Goal: Navigation & Orientation: Find specific page/section

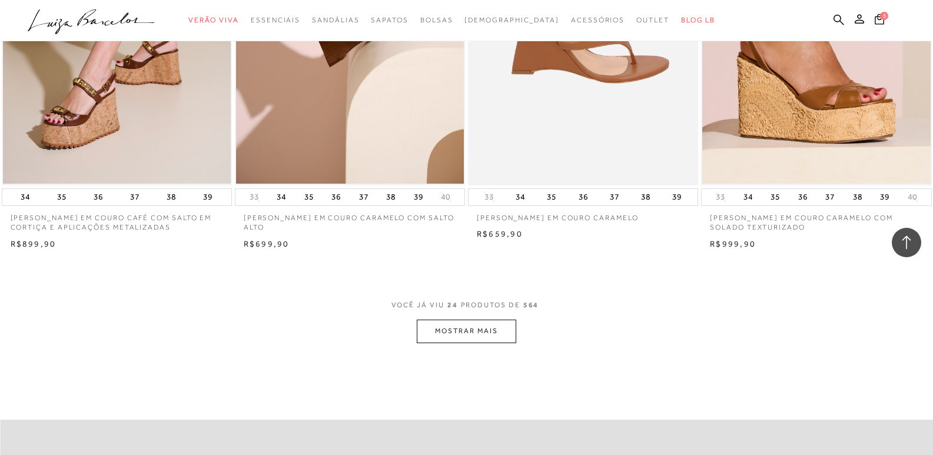
scroll to position [2353, 0]
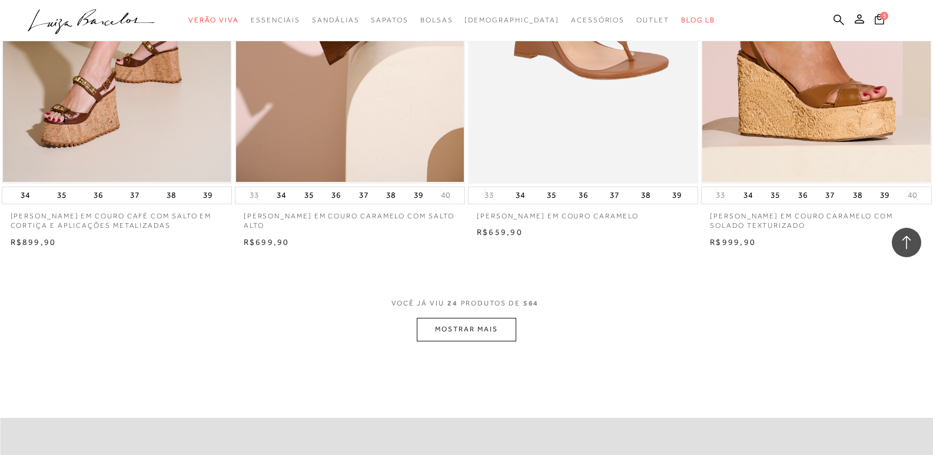
click at [472, 335] on button "MOSTRAR MAIS" at bounding box center [466, 329] width 99 height 23
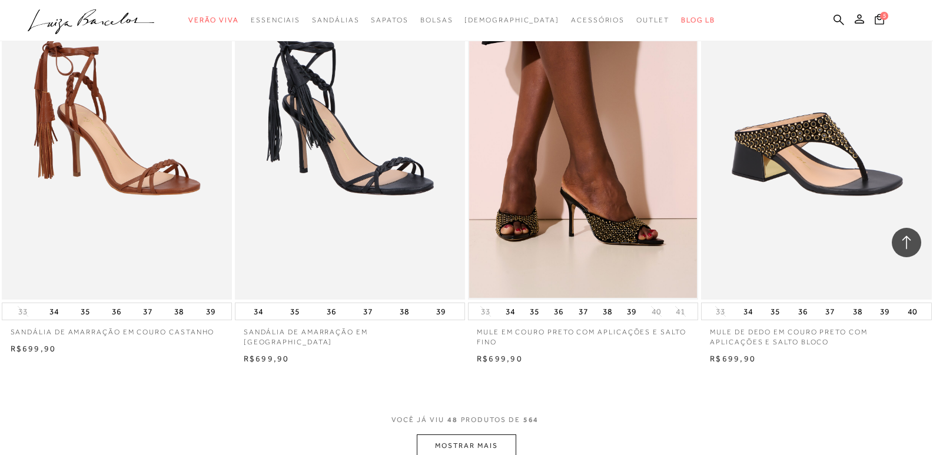
scroll to position [4883, 0]
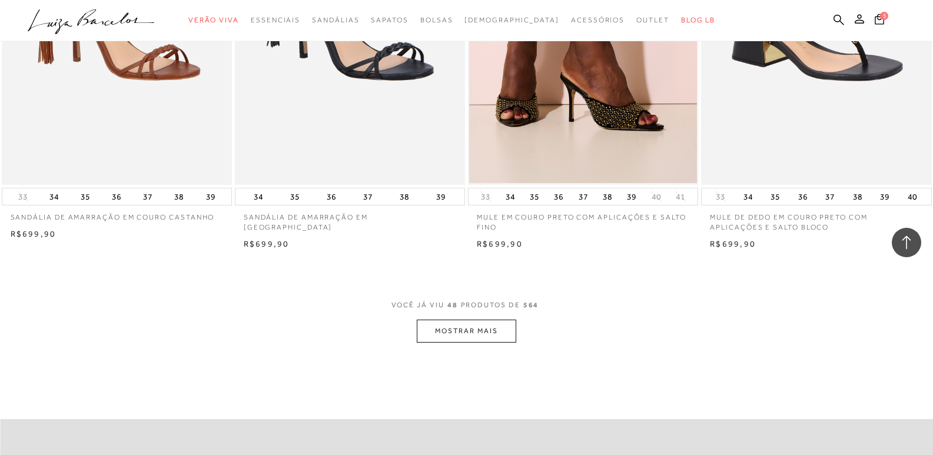
click at [440, 327] on button "MOSTRAR MAIS" at bounding box center [466, 330] width 99 height 23
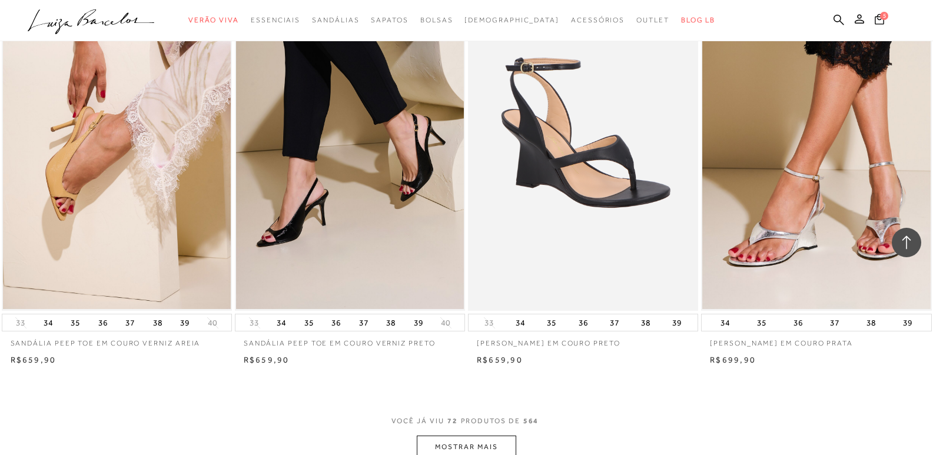
scroll to position [7296, 0]
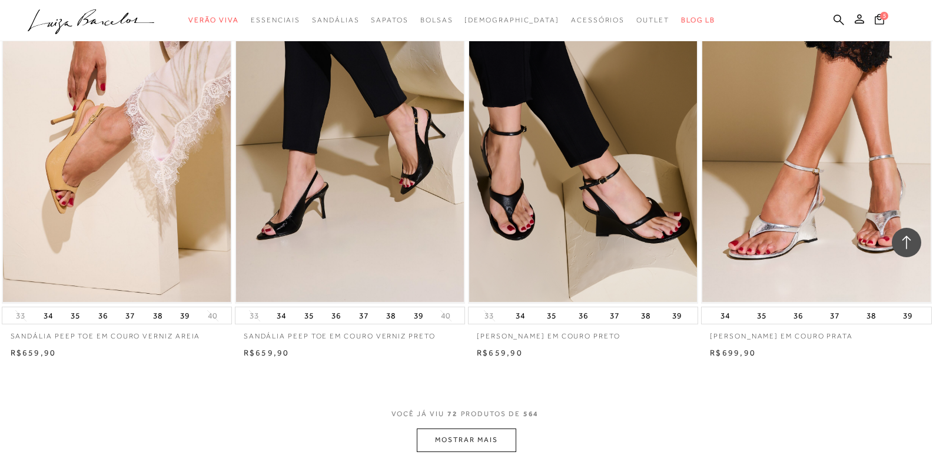
click at [472, 438] on button "MOSTRAR MAIS" at bounding box center [466, 439] width 99 height 23
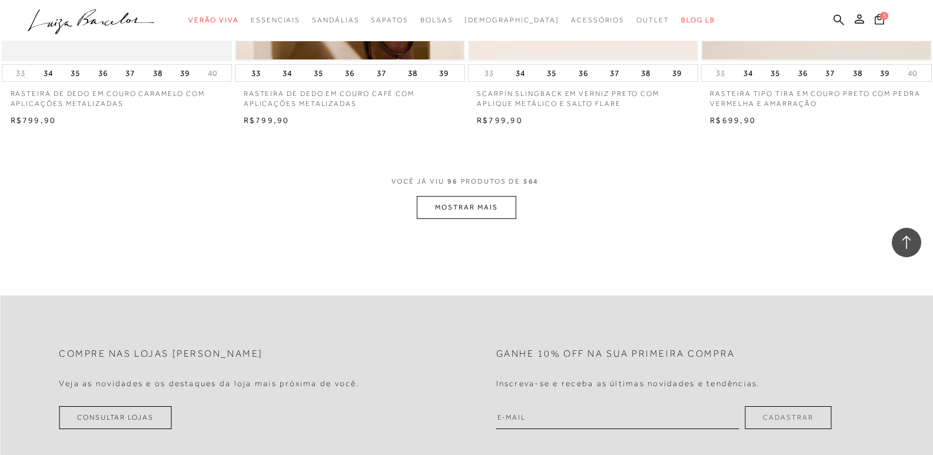
scroll to position [10061, 0]
click at [449, 205] on button "MOSTRAR MAIS" at bounding box center [466, 206] width 99 height 23
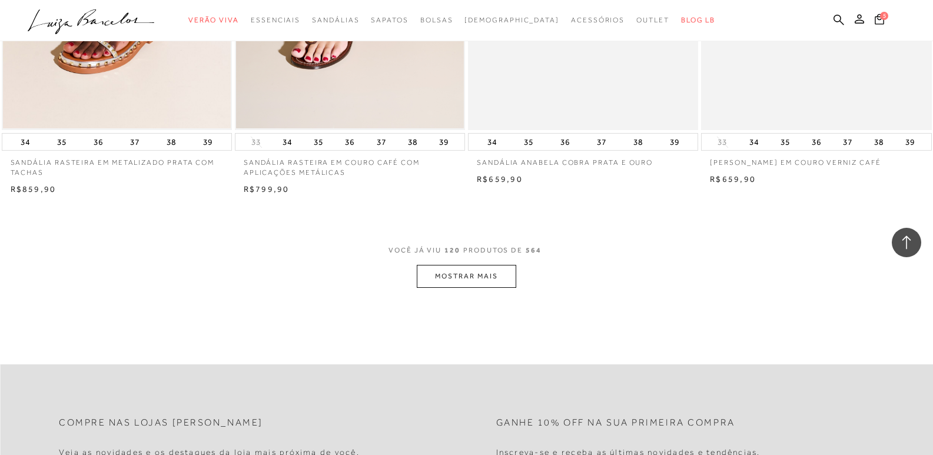
scroll to position [12650, 0]
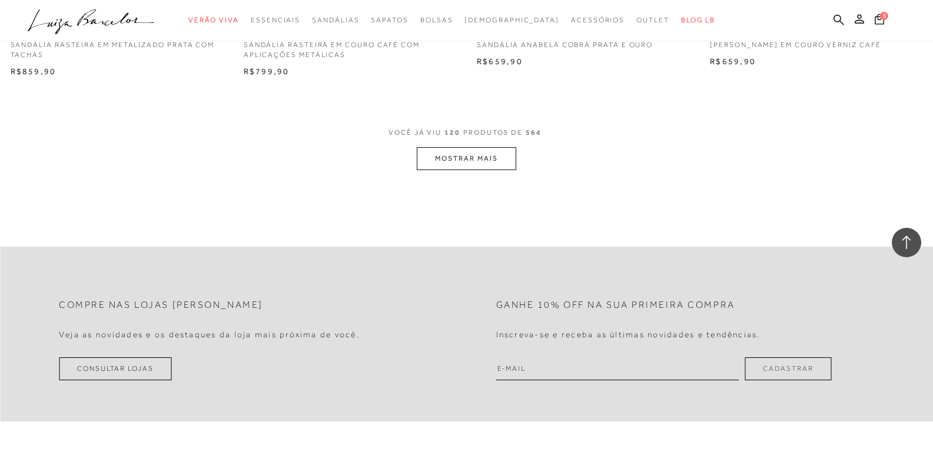
click at [474, 156] on button "MOSTRAR MAIS" at bounding box center [466, 158] width 99 height 23
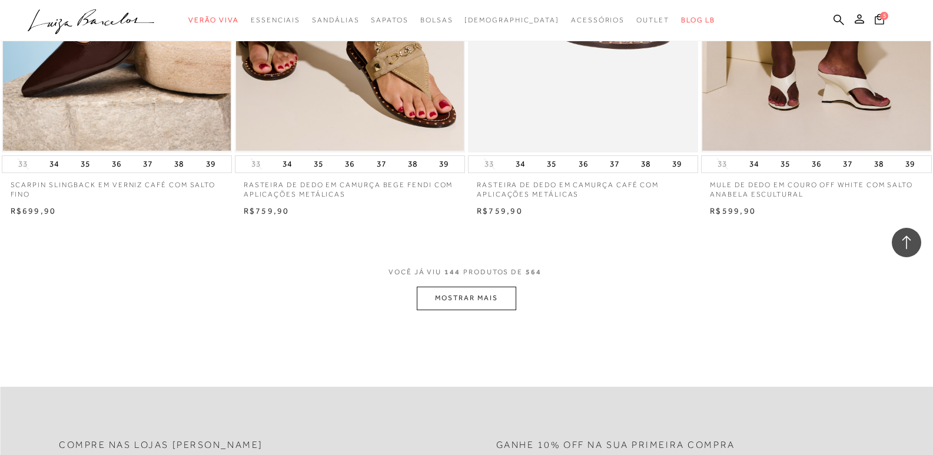
scroll to position [15062, 0]
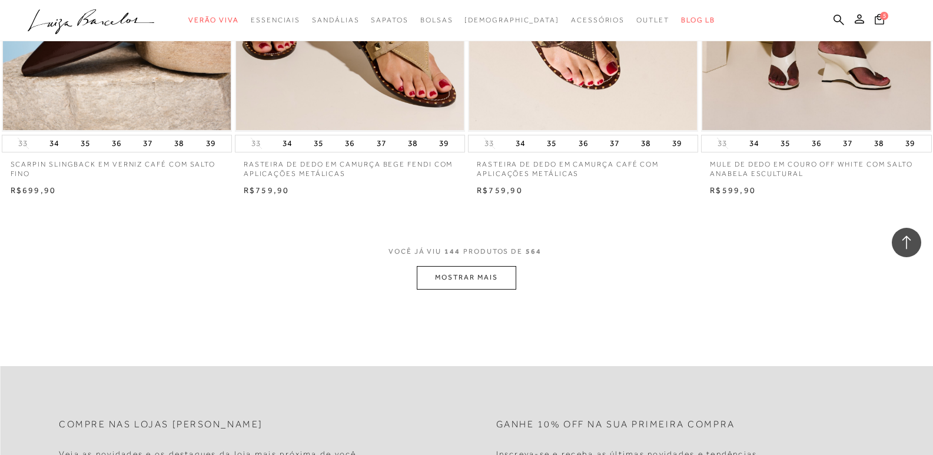
click at [484, 273] on button "MOSTRAR MAIS" at bounding box center [466, 277] width 99 height 23
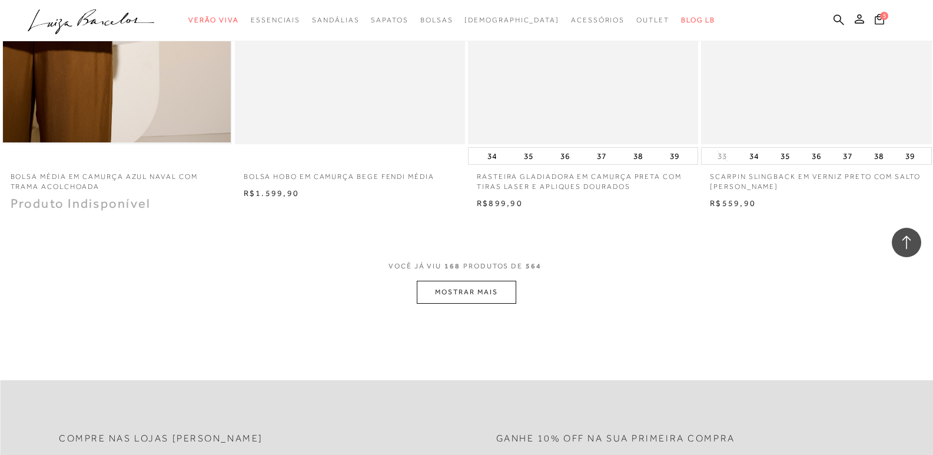
scroll to position [17592, 0]
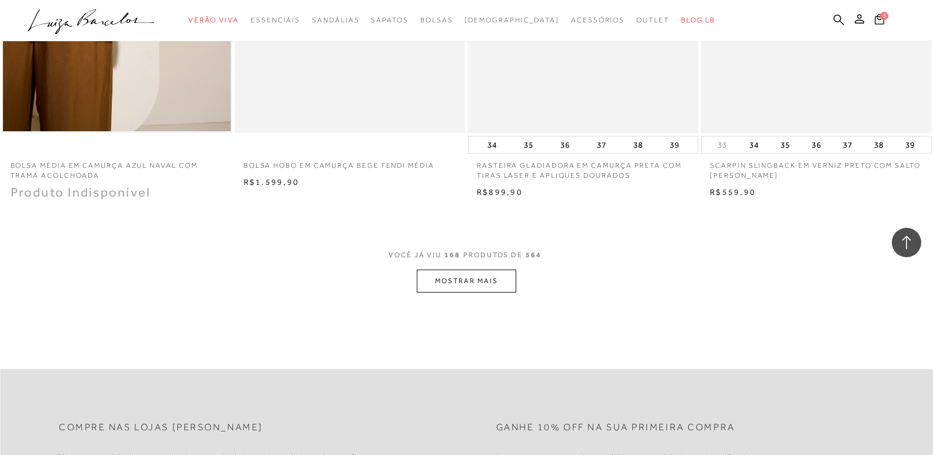
click at [451, 279] on button "MOSTRAR MAIS" at bounding box center [466, 280] width 99 height 23
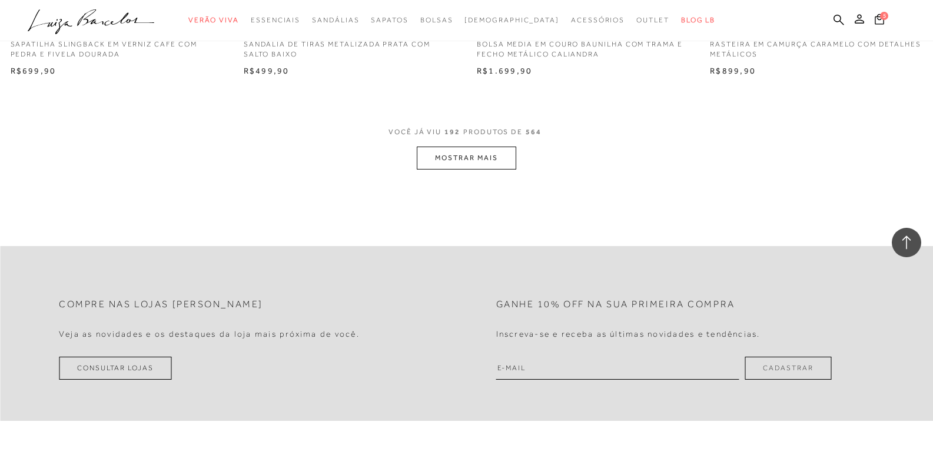
scroll to position [20299, 0]
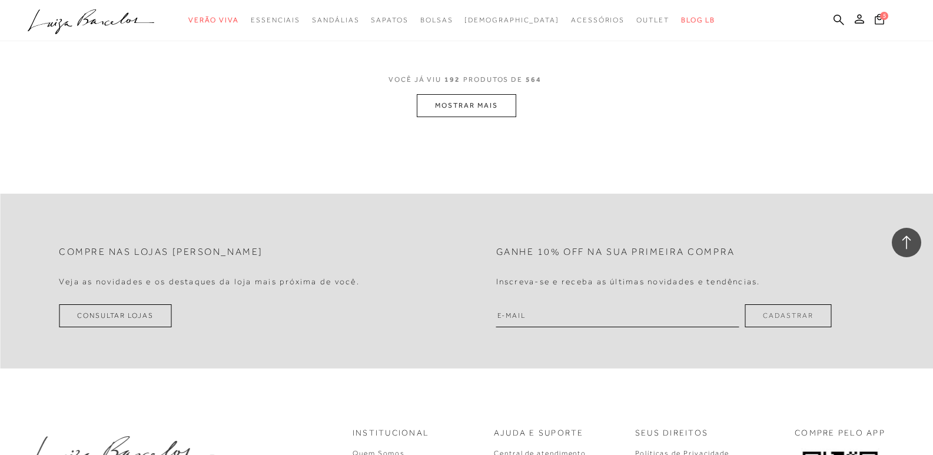
click at [492, 101] on button "MOSTRAR MAIS" at bounding box center [466, 105] width 99 height 23
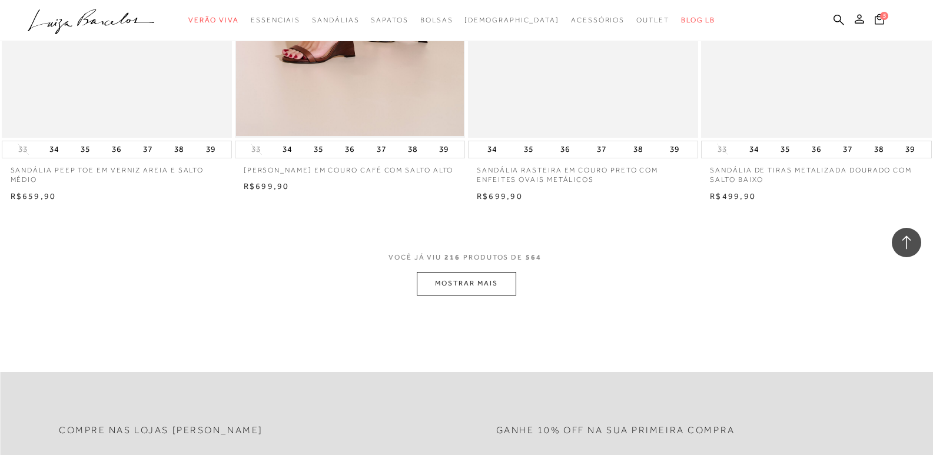
scroll to position [22829, 0]
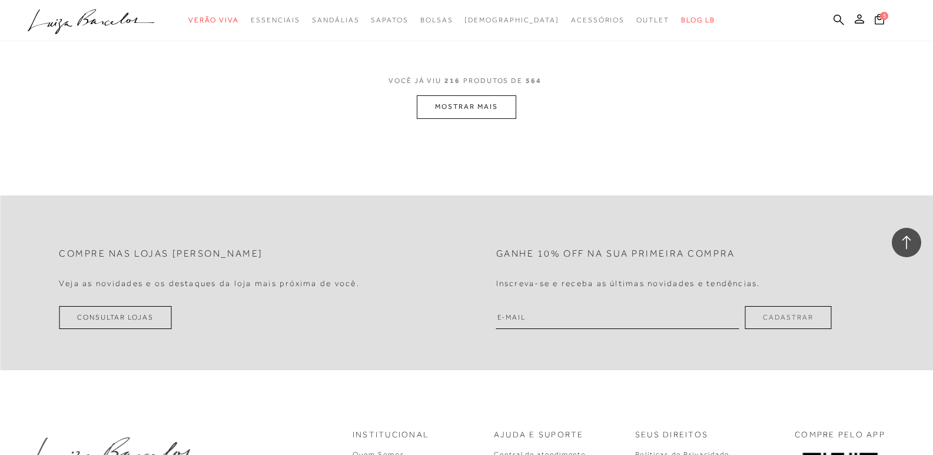
click at [448, 107] on button "MOSTRAR MAIS" at bounding box center [466, 106] width 99 height 23
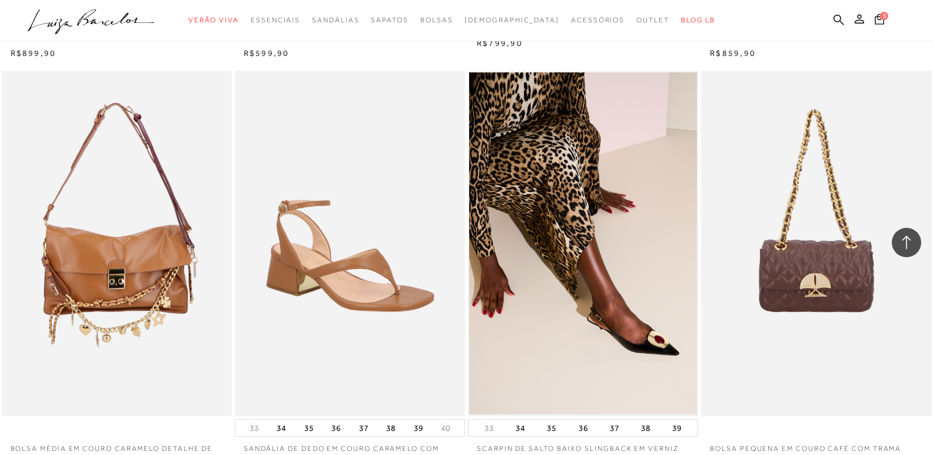
scroll to position [19416, 0]
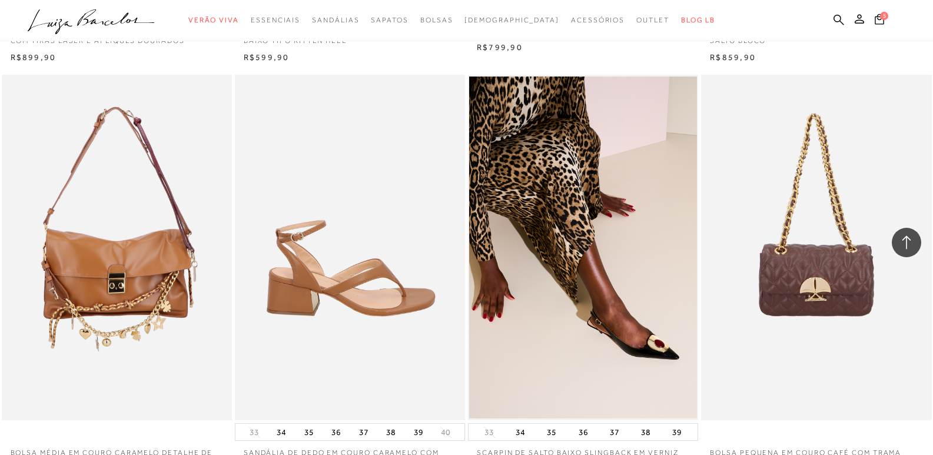
click at [354, 279] on img at bounding box center [350, 247] width 229 height 345
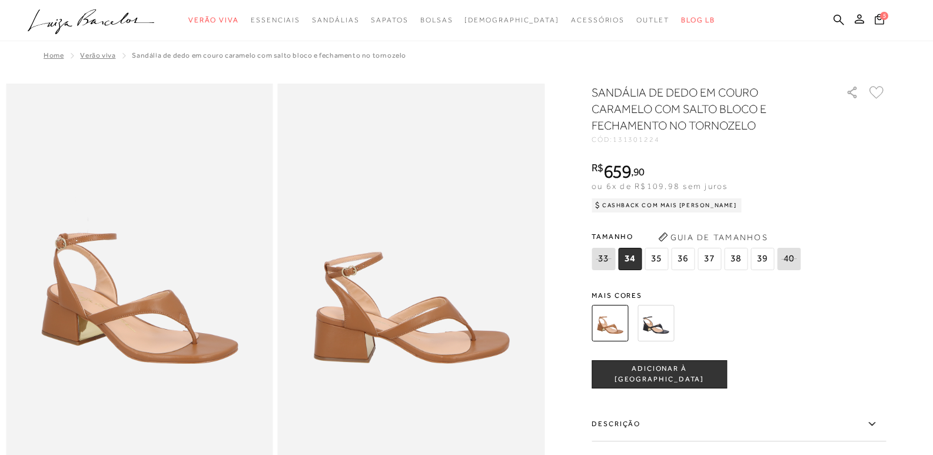
scroll to position [2314, 0]
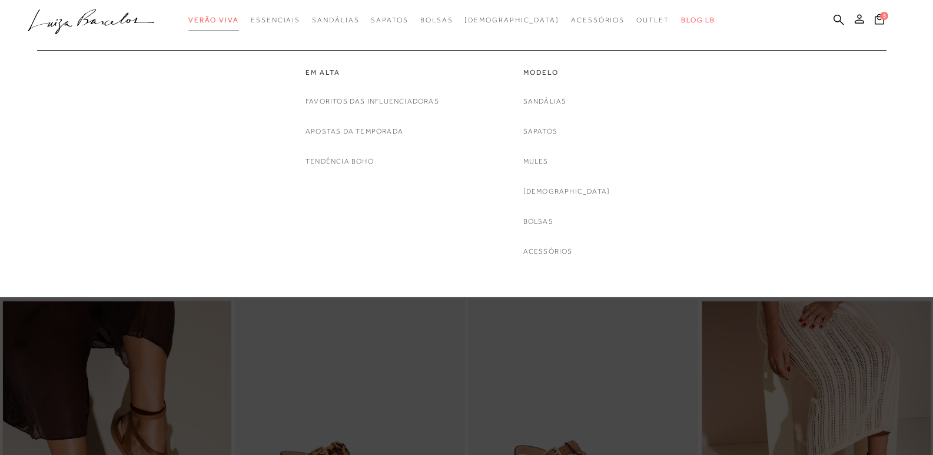
drag, startPoint x: 271, startPoint y: 137, endPoint x: 246, endPoint y: 20, distance: 119.2
click at [239, 20] on span "Verão Viva" at bounding box center [213, 20] width 51 height 8
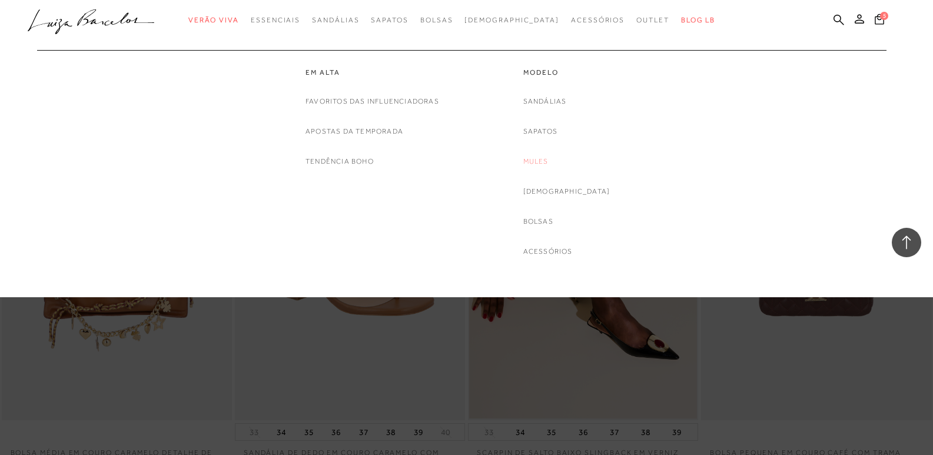
click at [548, 162] on link "Mules" at bounding box center [535, 161] width 25 height 12
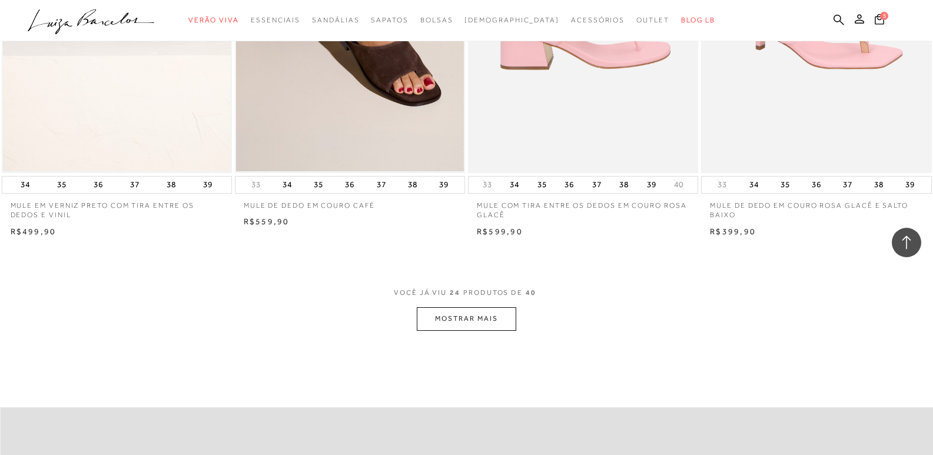
scroll to position [2412, 0]
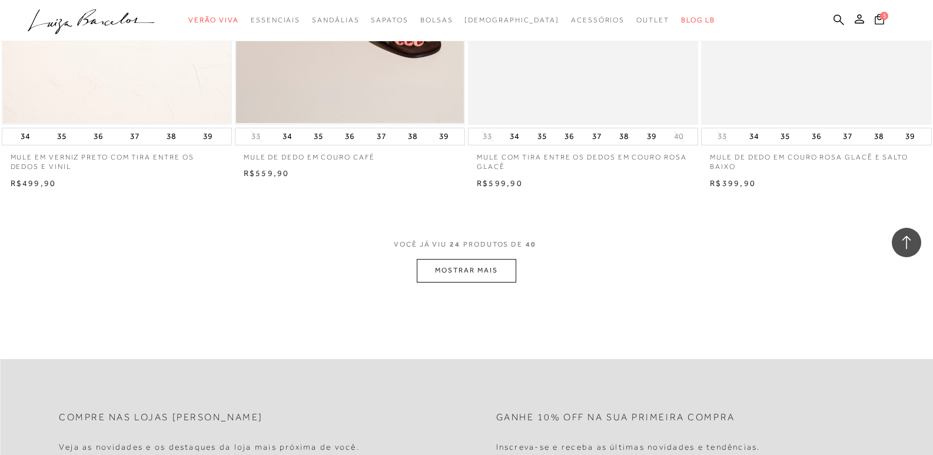
click at [462, 268] on button "MOSTRAR MAIS" at bounding box center [466, 270] width 99 height 23
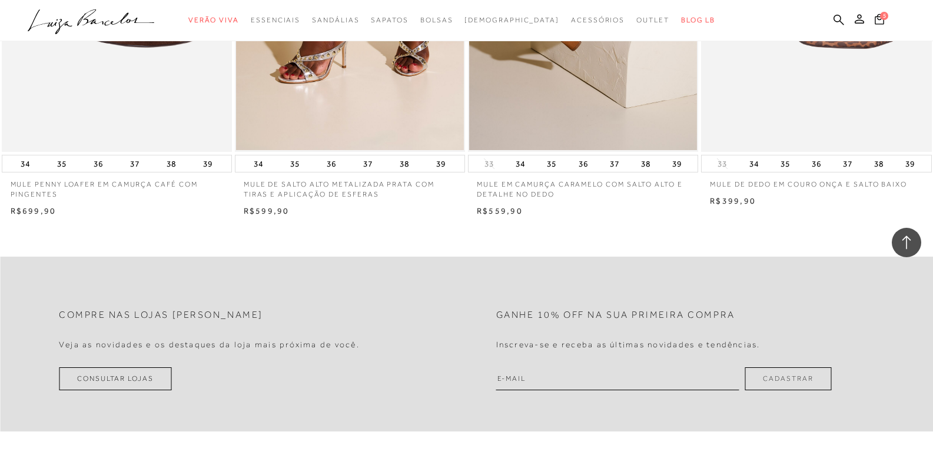
scroll to position [4177, 0]
